Goal: Communication & Community: Answer question/provide support

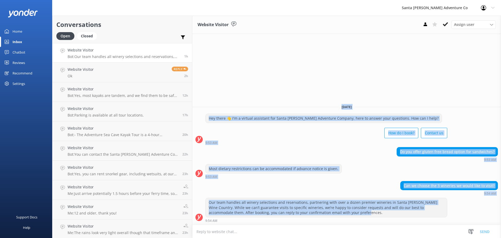
drag, startPoint x: 286, startPoint y: 212, endPoint x: 194, endPoint y: 99, distance: 144.9
click at [194, 99] on div "Website Visitor Assign user Will [PERSON_NAME] [PERSON_NAME] Let's Go Gabe [DAT…" at bounding box center [346, 127] width 309 height 222
drag, startPoint x: 273, startPoint y: 178, endPoint x: 310, endPoint y: 225, distance: 59.5
click at [310, 225] on div "Website Visitor Assign user Will [PERSON_NAME] [PERSON_NAME] Let's Go Gabe [DAT…" at bounding box center [346, 127] width 309 height 222
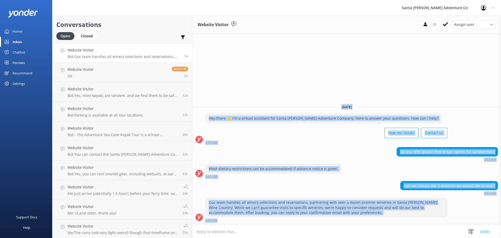
click at [245, 186] on div "Can we choose the 3 wineries we would like to visit? 9:54 AM" at bounding box center [346, 188] width 309 height 14
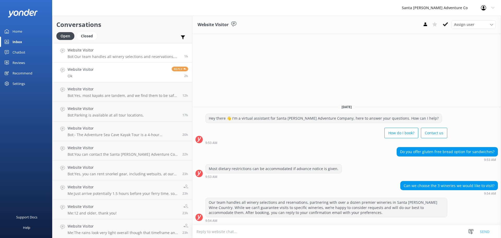
click at [85, 71] on h4 "Website Visitor" at bounding box center [81, 70] width 26 height 6
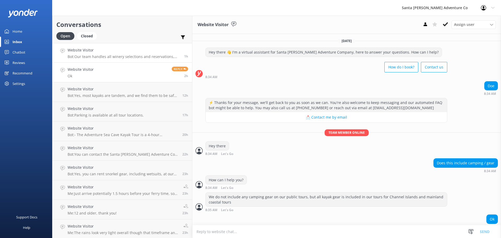
click at [95, 53] on h4 "Website Visitor" at bounding box center [124, 50] width 113 height 6
